Goal: Information Seeking & Learning: Learn about a topic

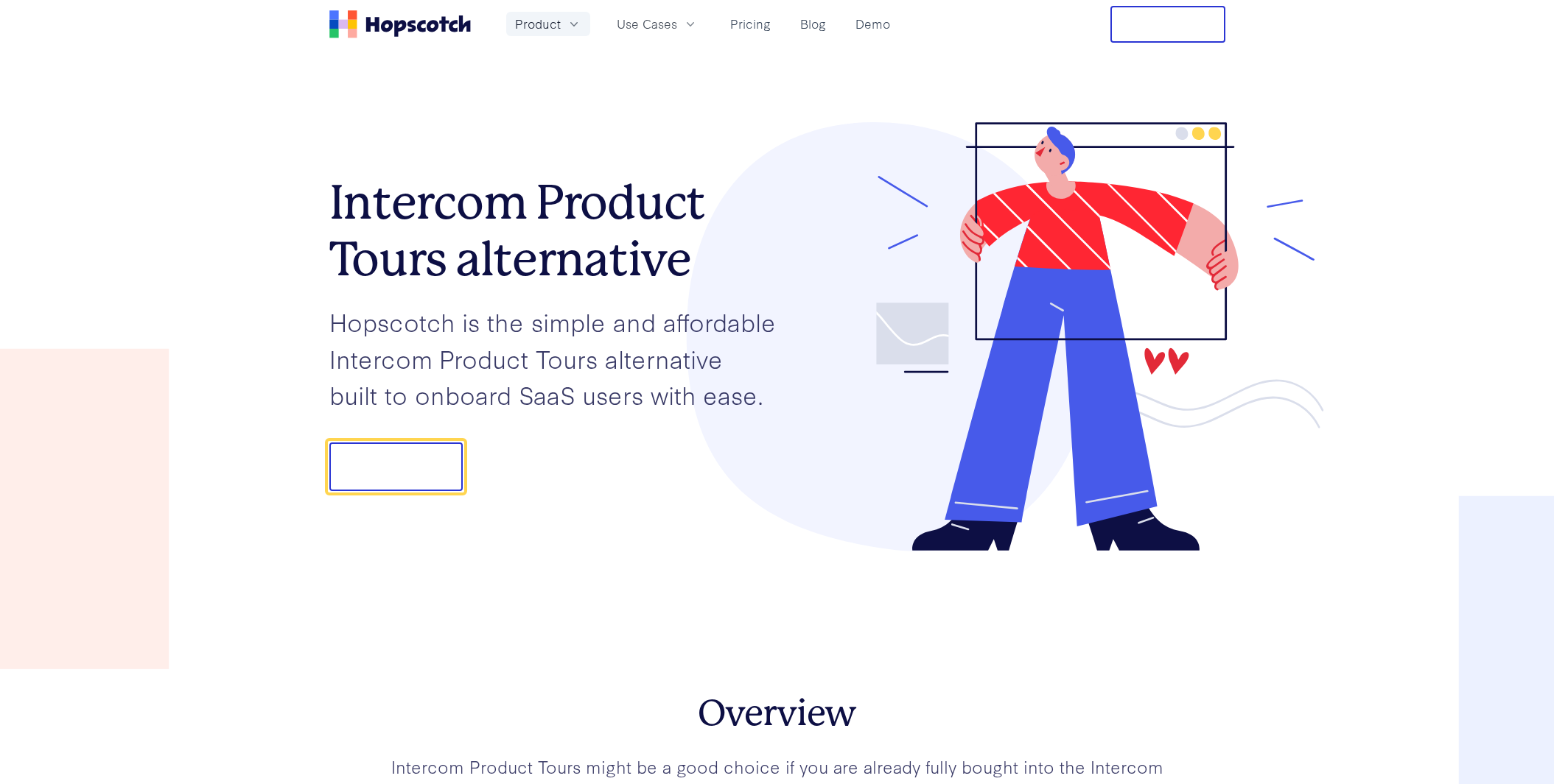
click at [543, 22] on span "Product" at bounding box center [537, 24] width 46 height 18
click at [511, 63] on link "Product Overview" at bounding box center [548, 66] width 224 height 30
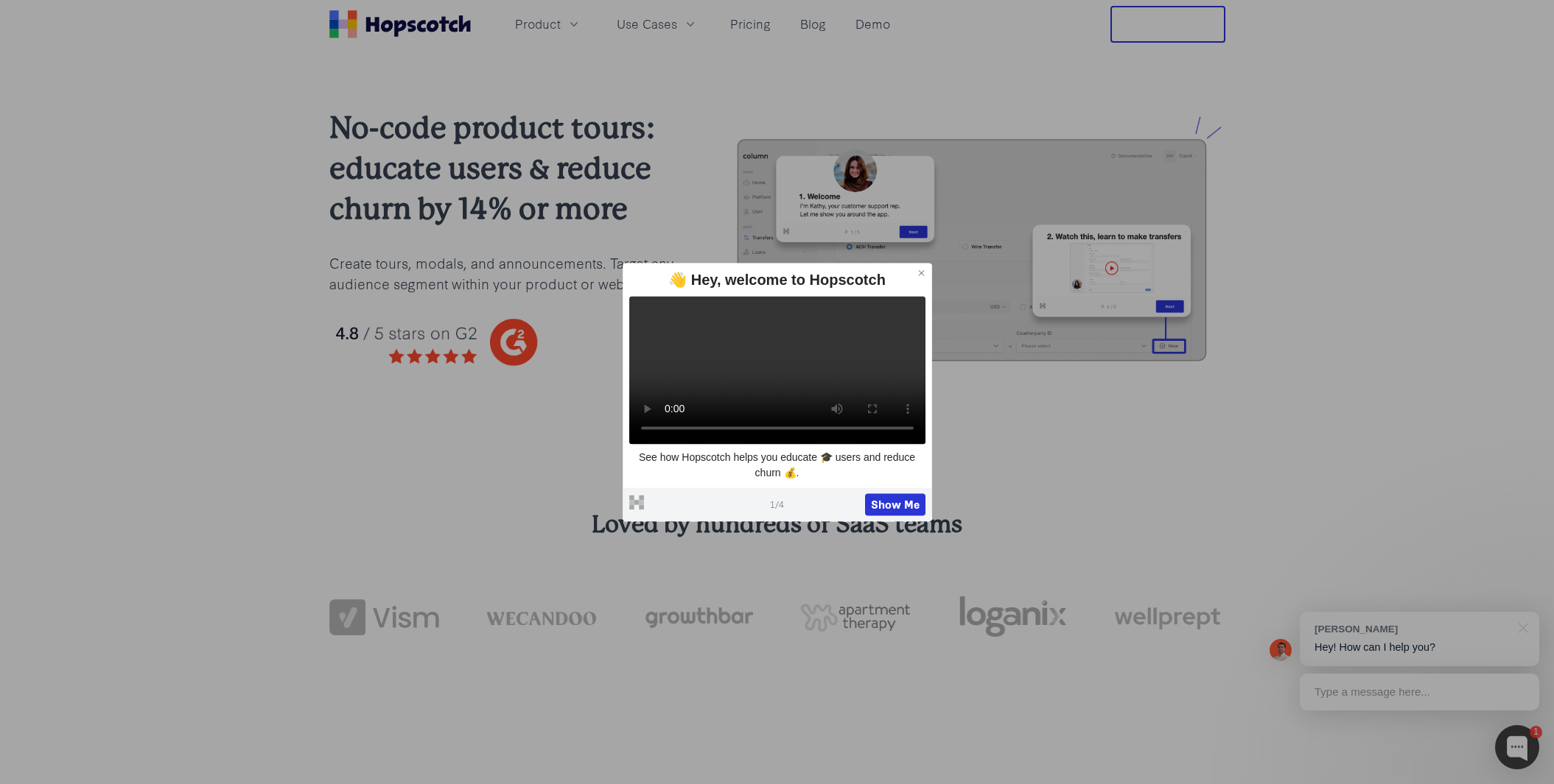
click at [919, 268] on icon at bounding box center [921, 272] width 10 height 10
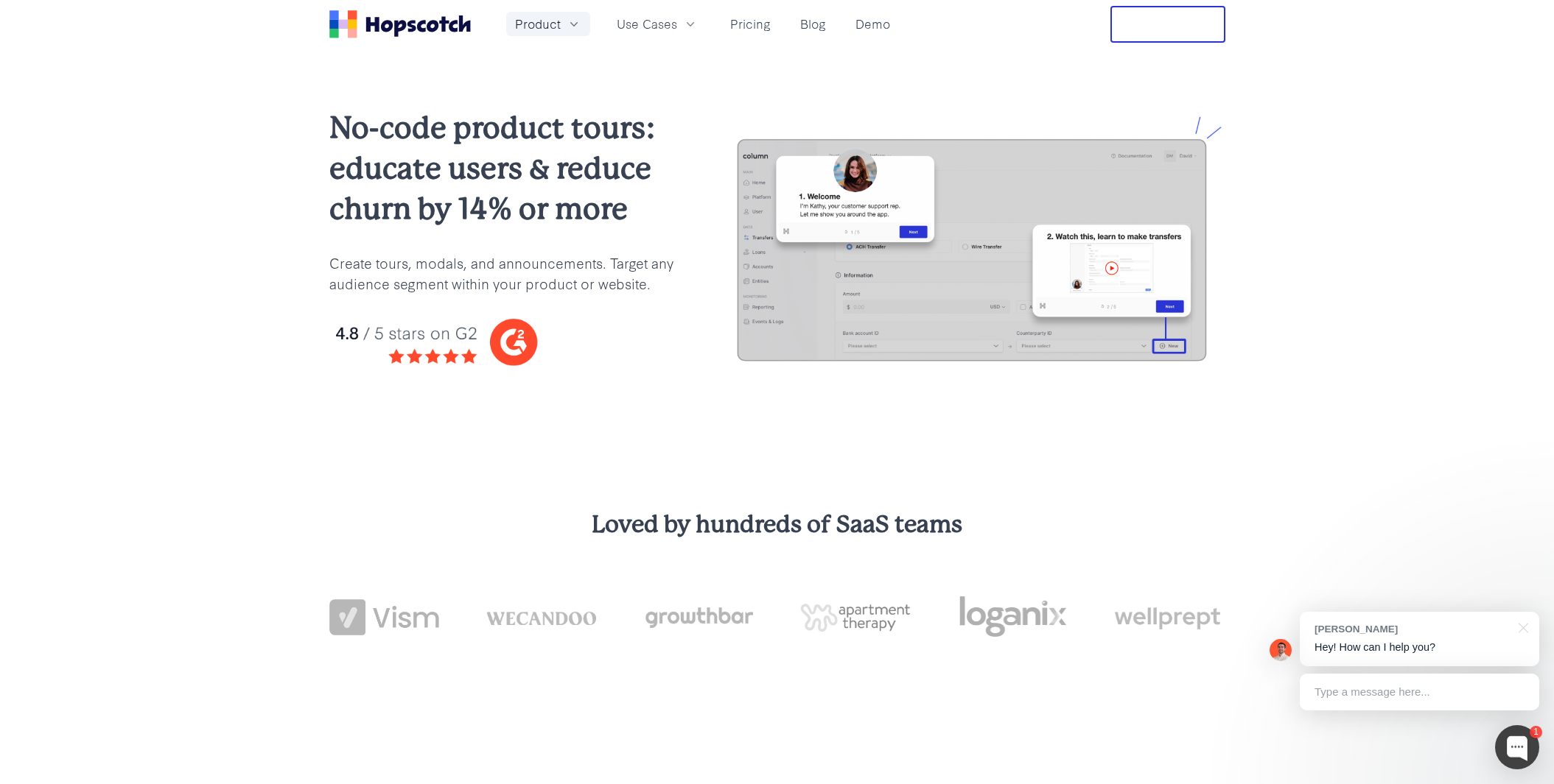
click at [546, 25] on span "Product" at bounding box center [537, 24] width 46 height 18
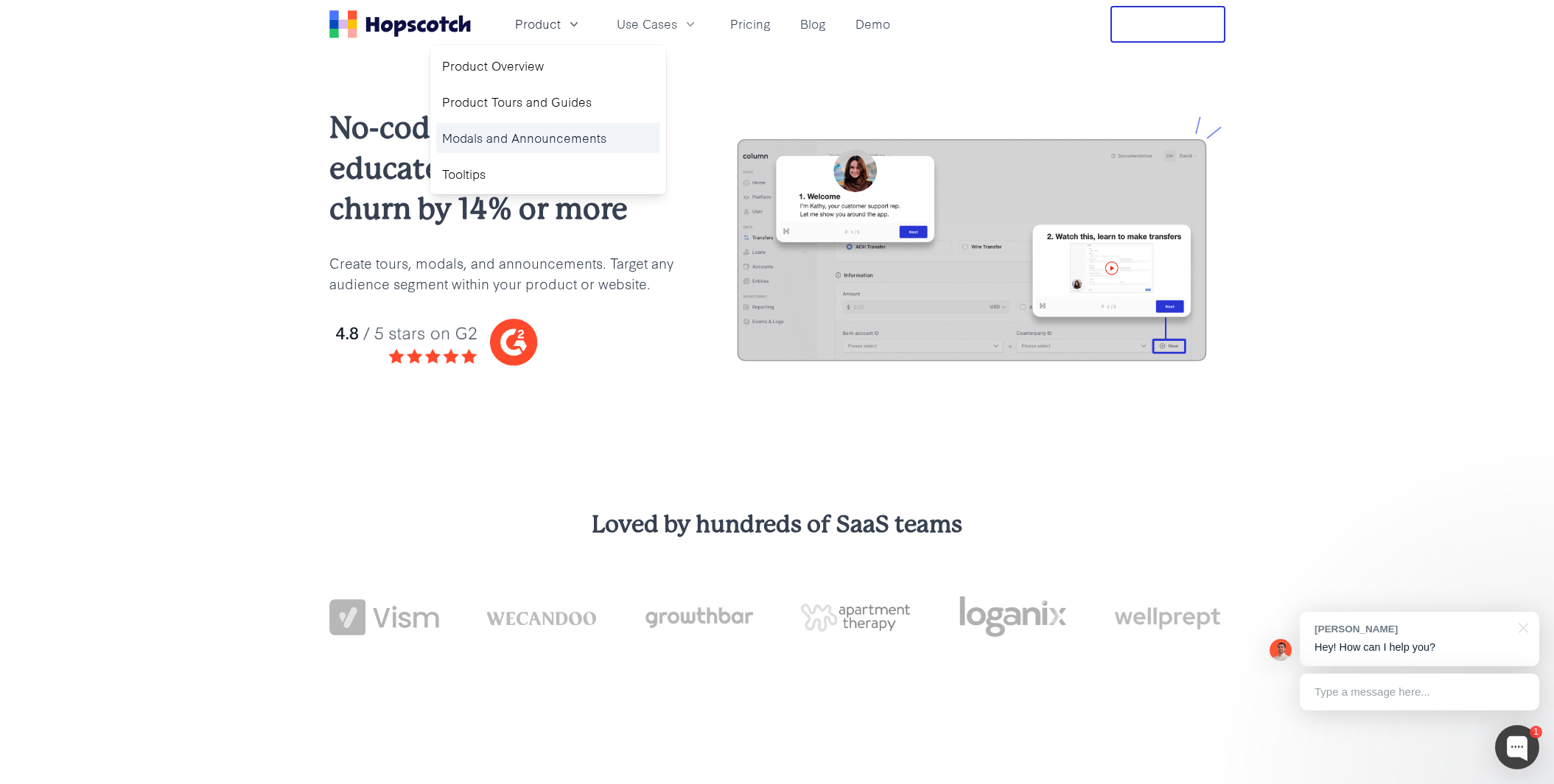
click at [508, 145] on link "Modals and Announcements" at bounding box center [548, 137] width 224 height 30
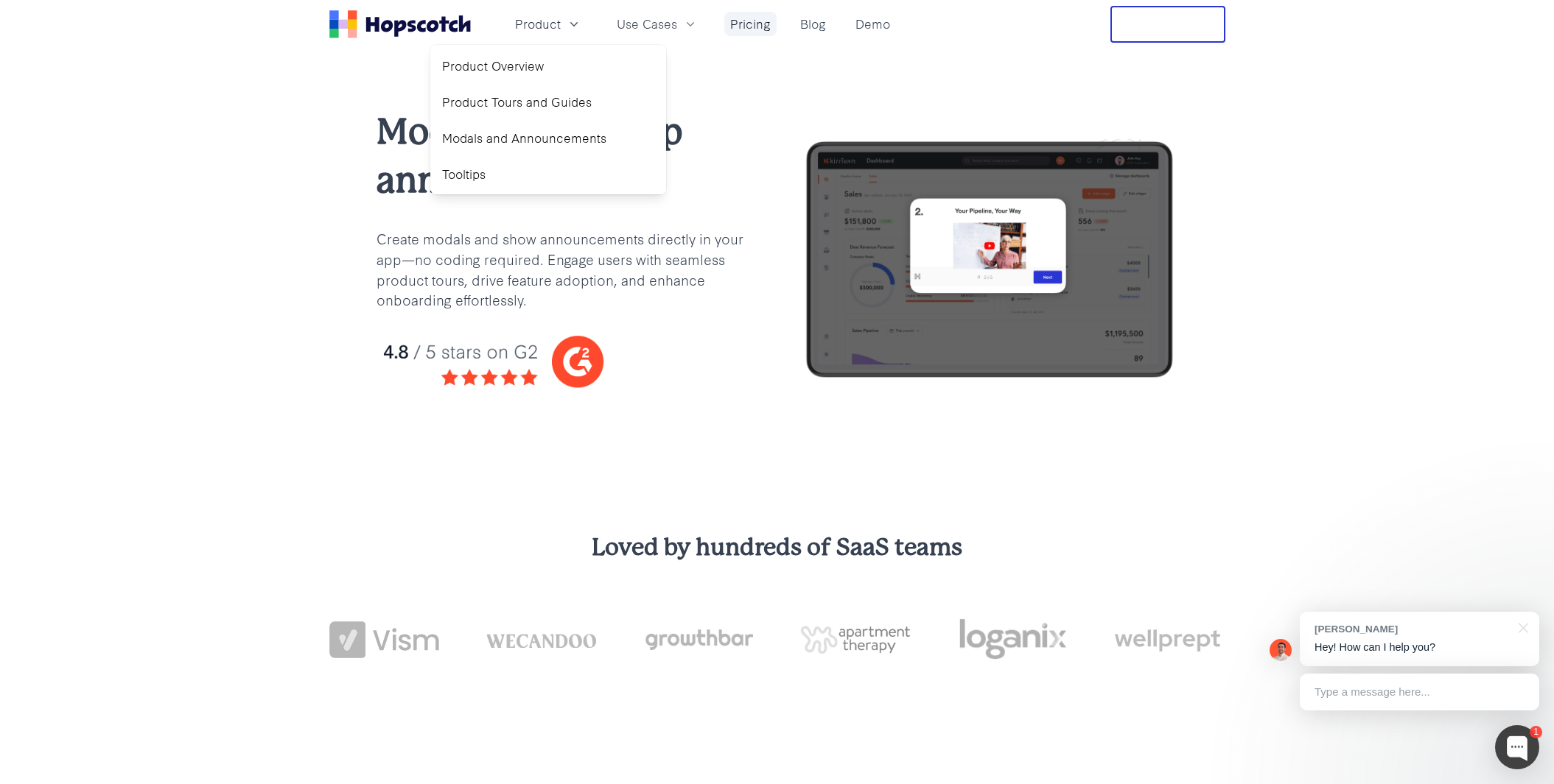
click at [759, 21] on link "Pricing" at bounding box center [750, 24] width 52 height 25
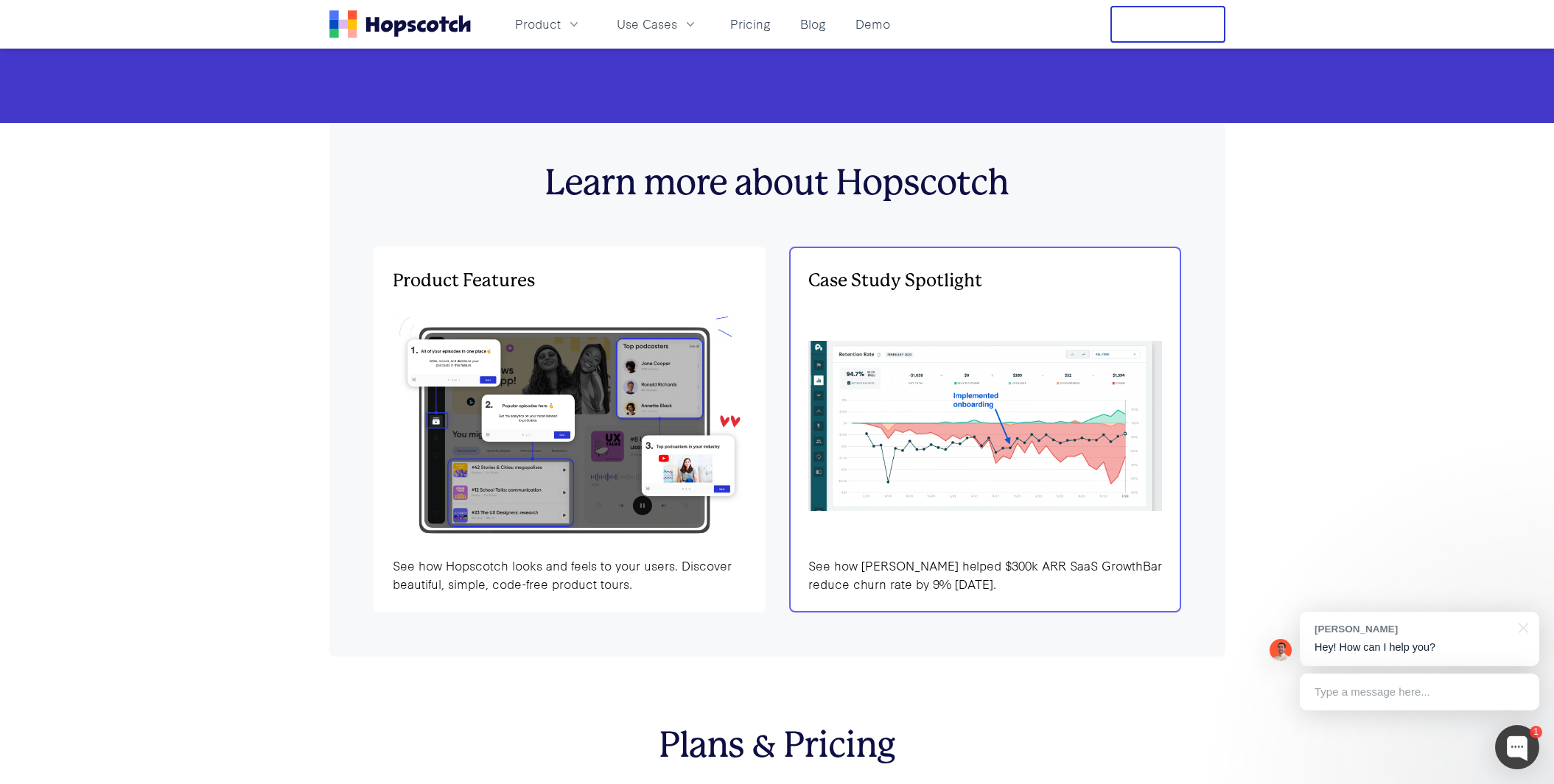
scroll to position [4580, 0]
